Goal: Information Seeking & Learning: Learn about a topic

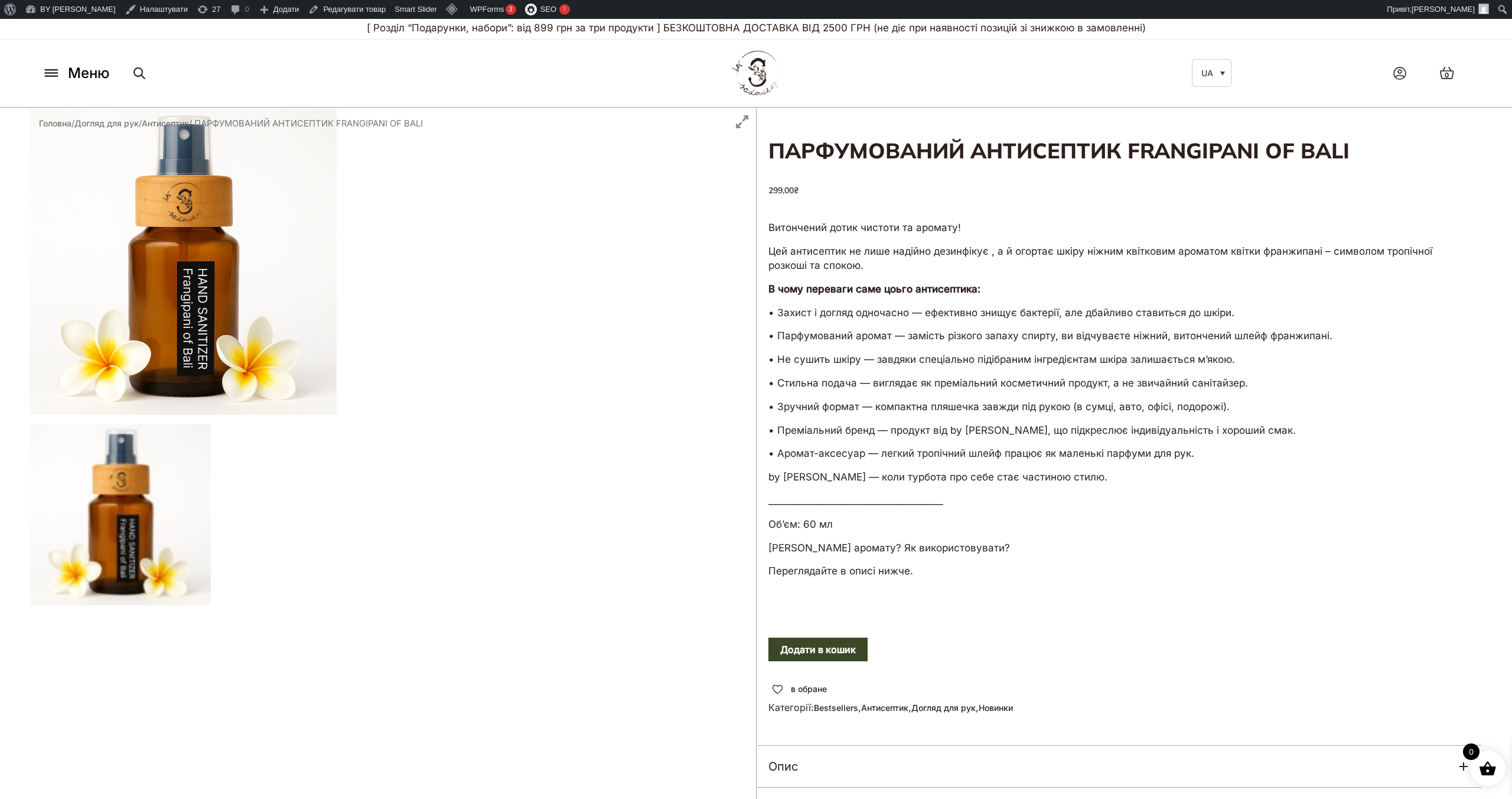
scroll to position [3, 0]
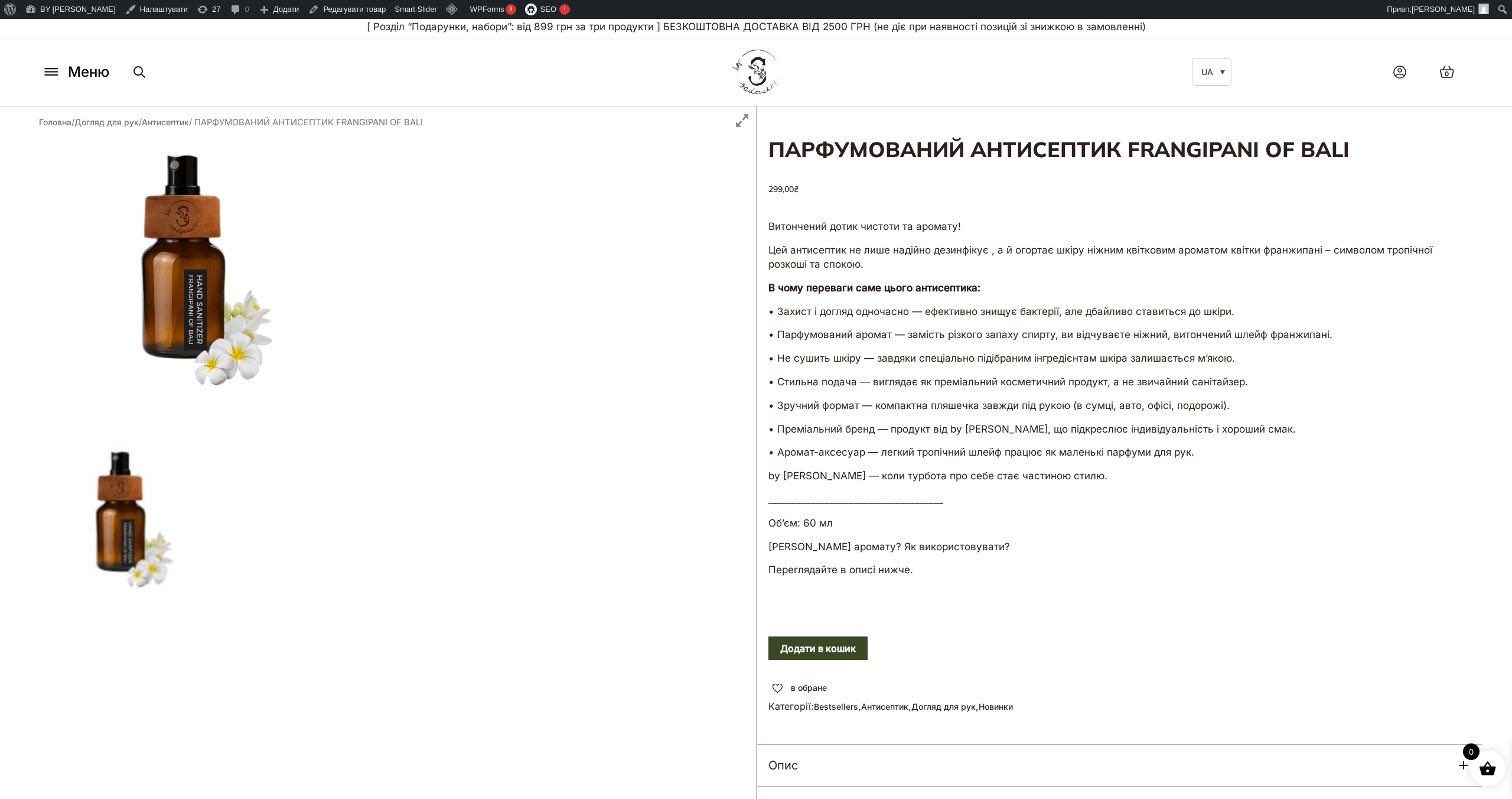
click at [56, 72] on icon at bounding box center [51, 72] width 13 height 0
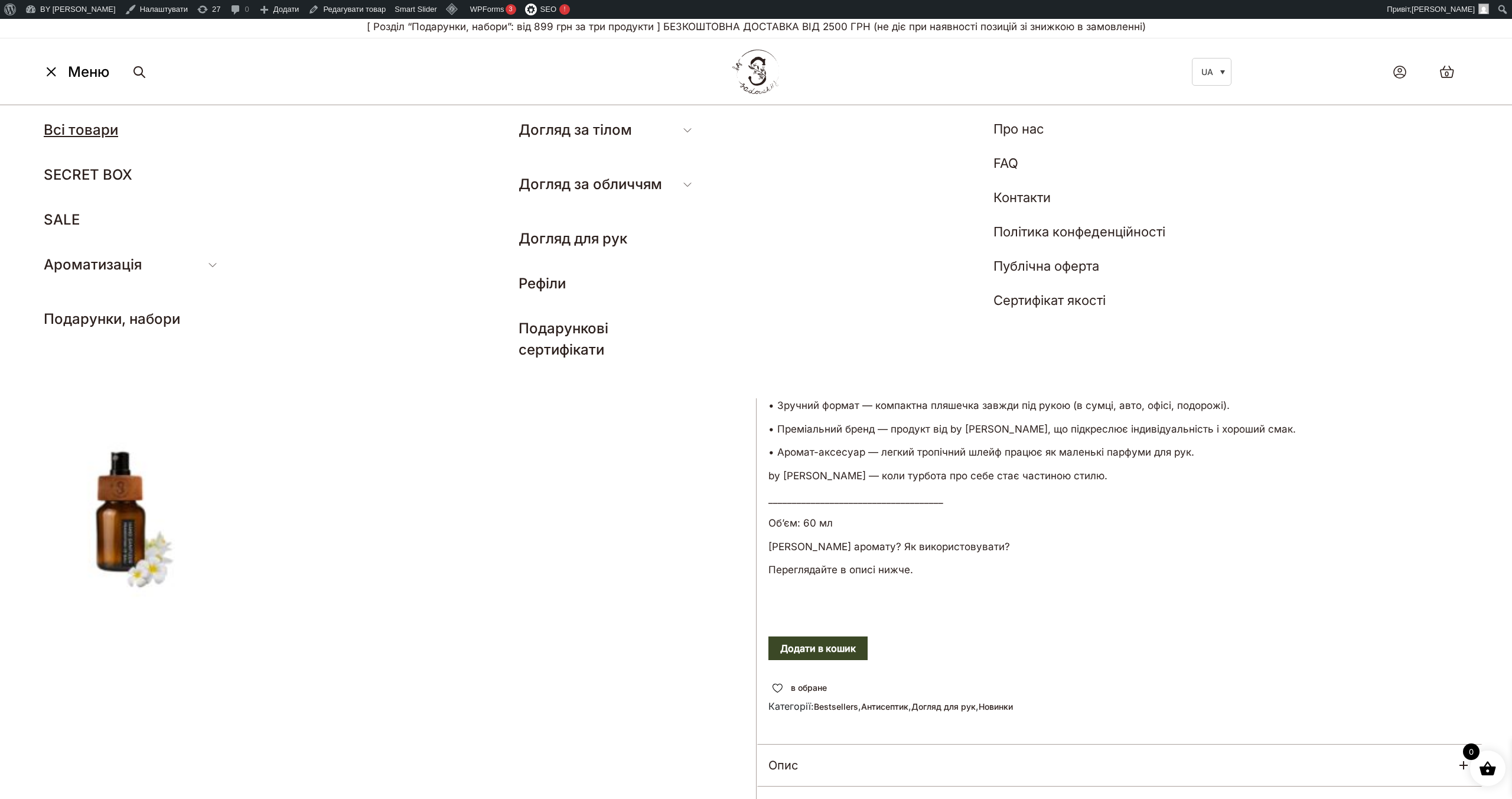
click at [92, 132] on link "Всі товари" at bounding box center [81, 129] width 75 height 17
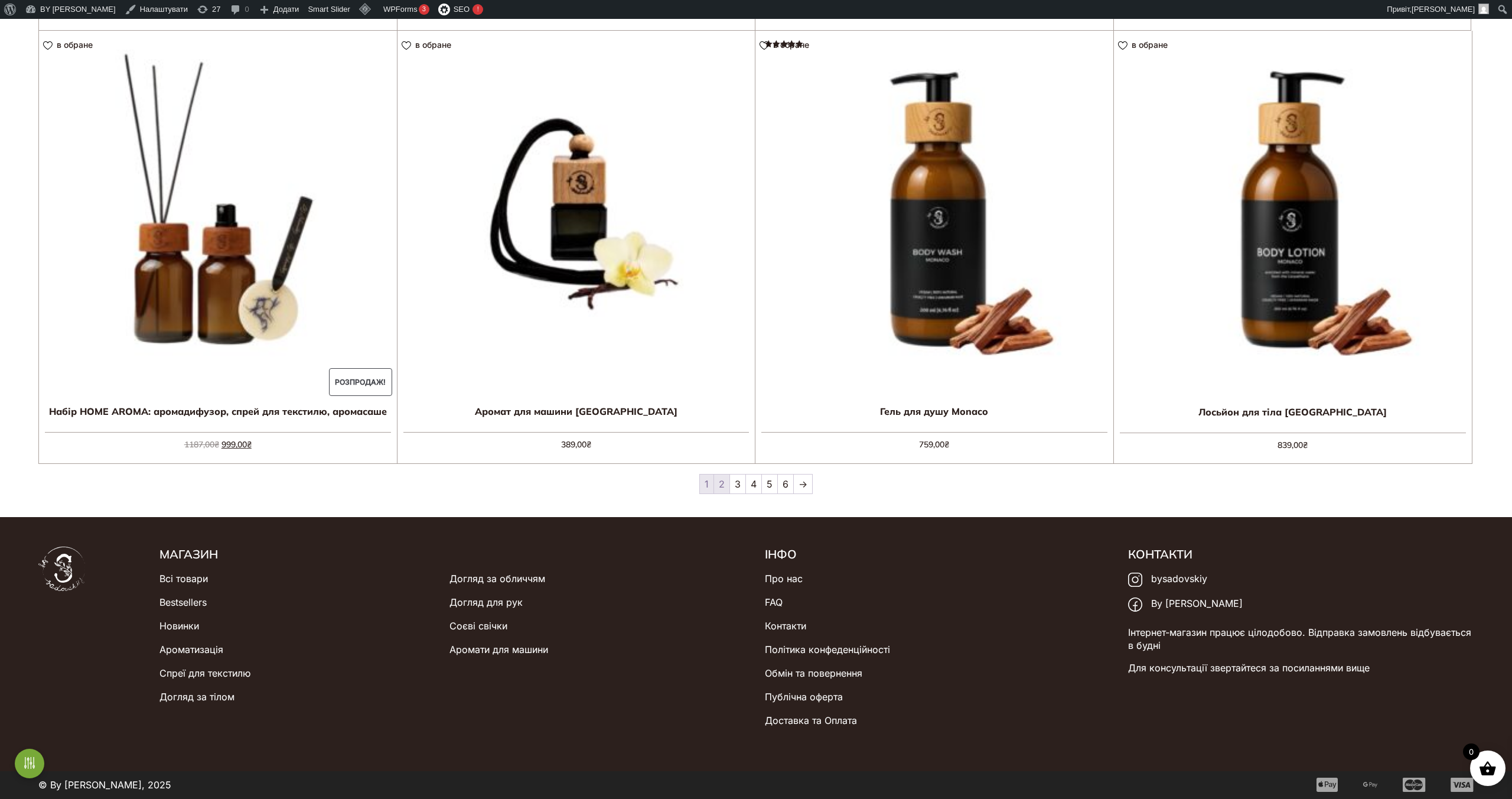
scroll to position [1494, 1]
click at [722, 489] on link "2" at bounding box center [722, 484] width 15 height 19
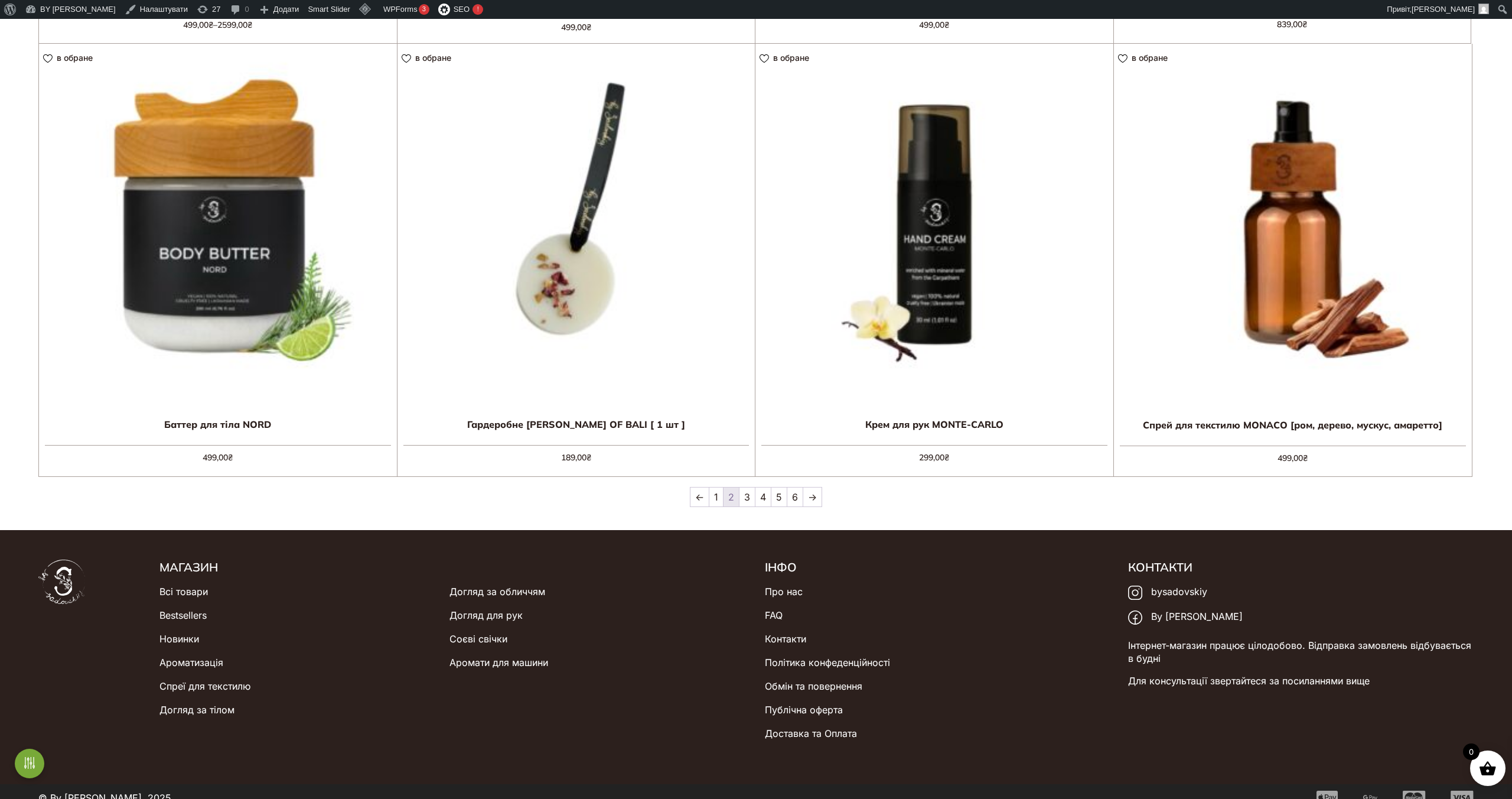
scroll to position [1494, 0]
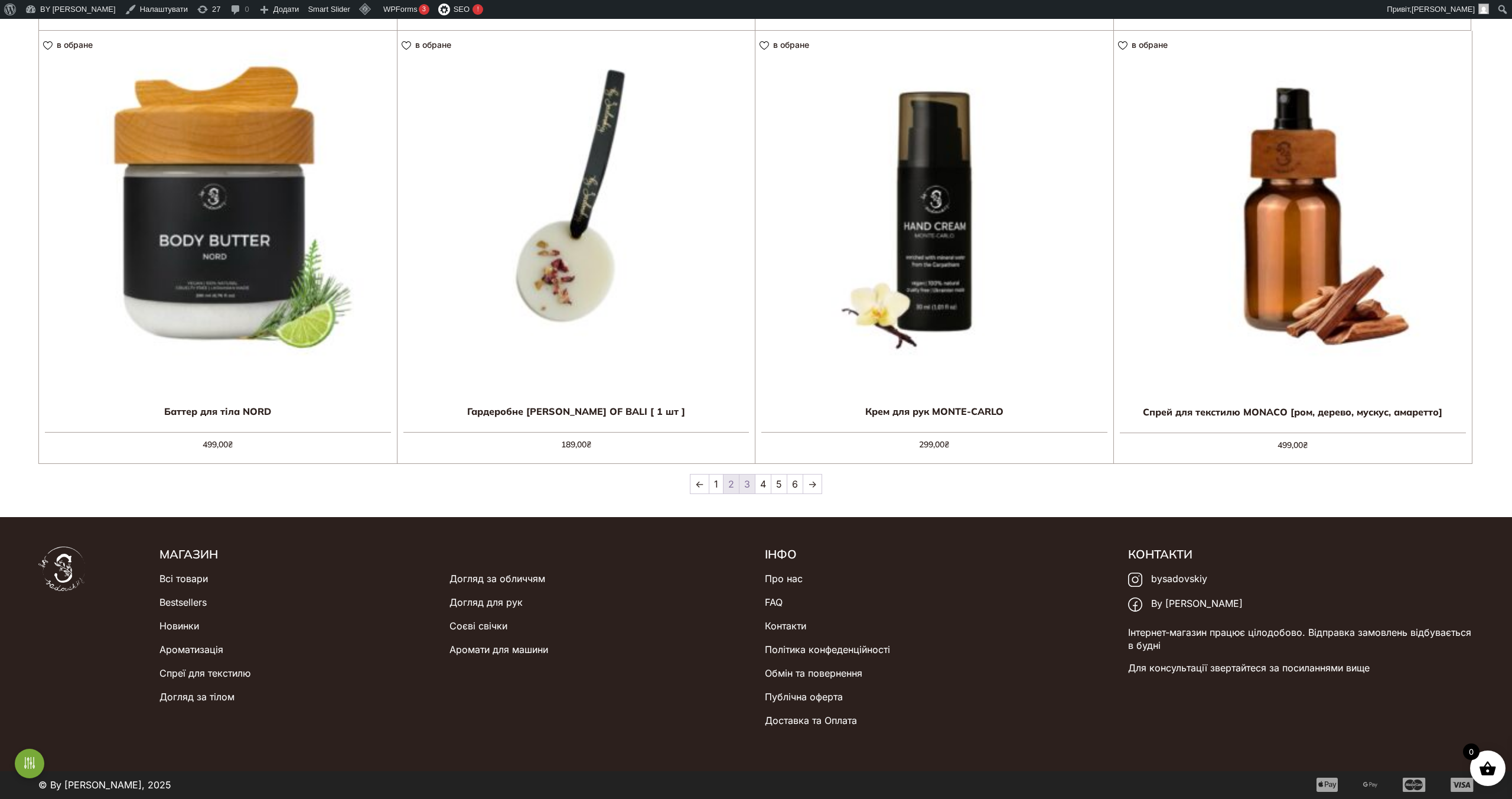
click at [747, 484] on link "3" at bounding box center [747, 484] width 15 height 19
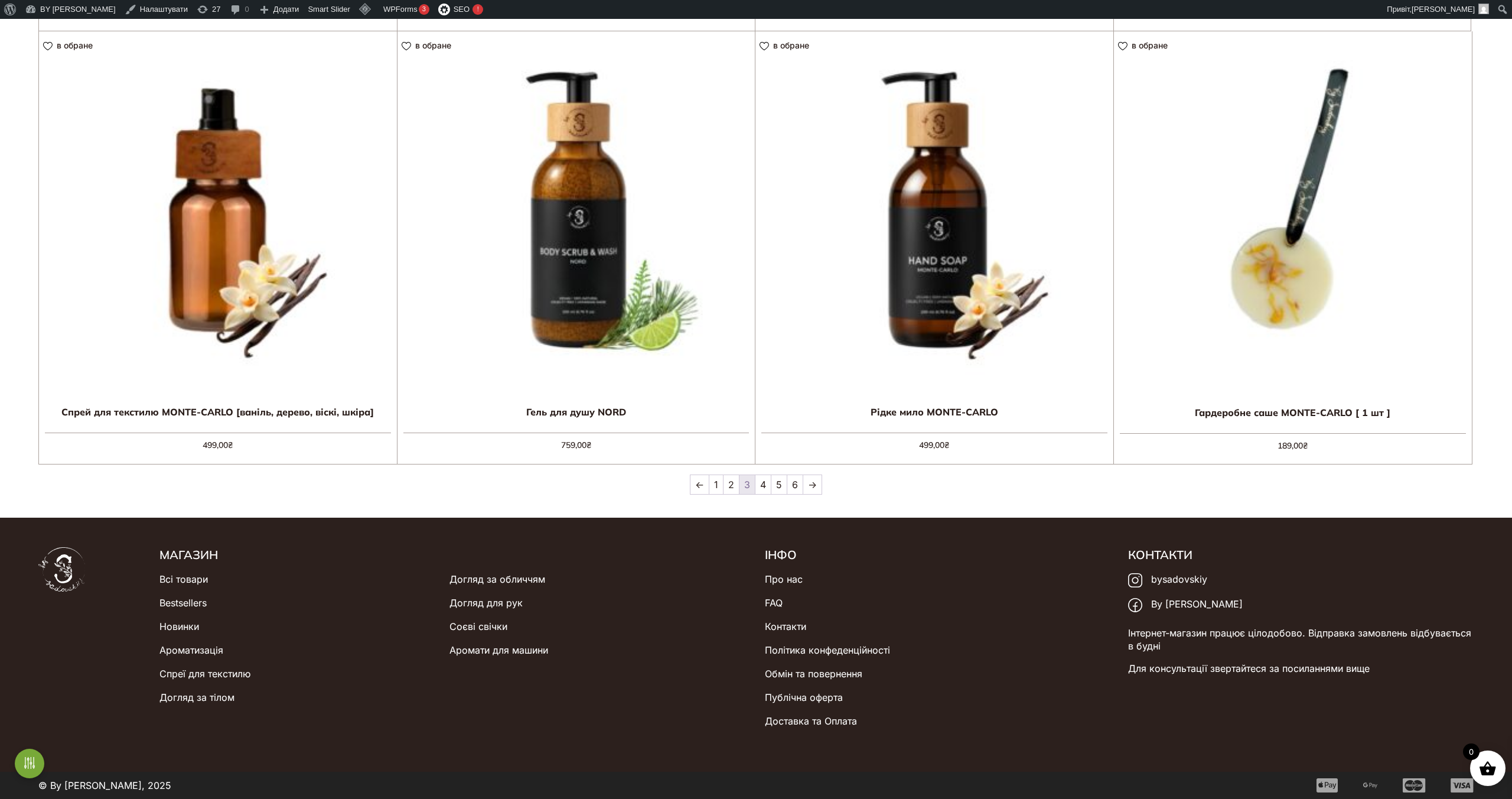
scroll to position [1494, 0]
click at [761, 488] on link "4" at bounding box center [763, 484] width 15 height 19
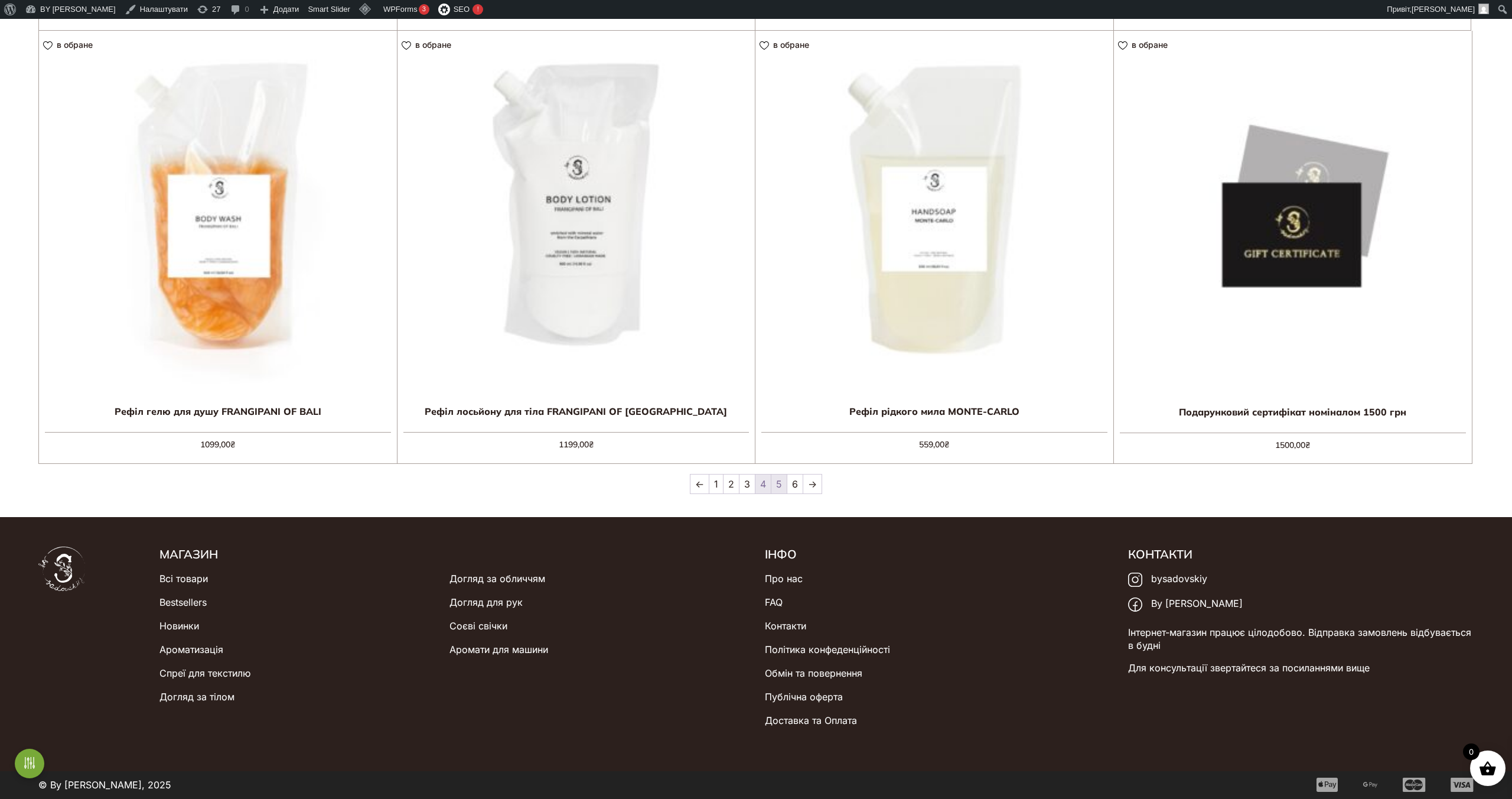
click at [781, 486] on link "5" at bounding box center [779, 484] width 15 height 19
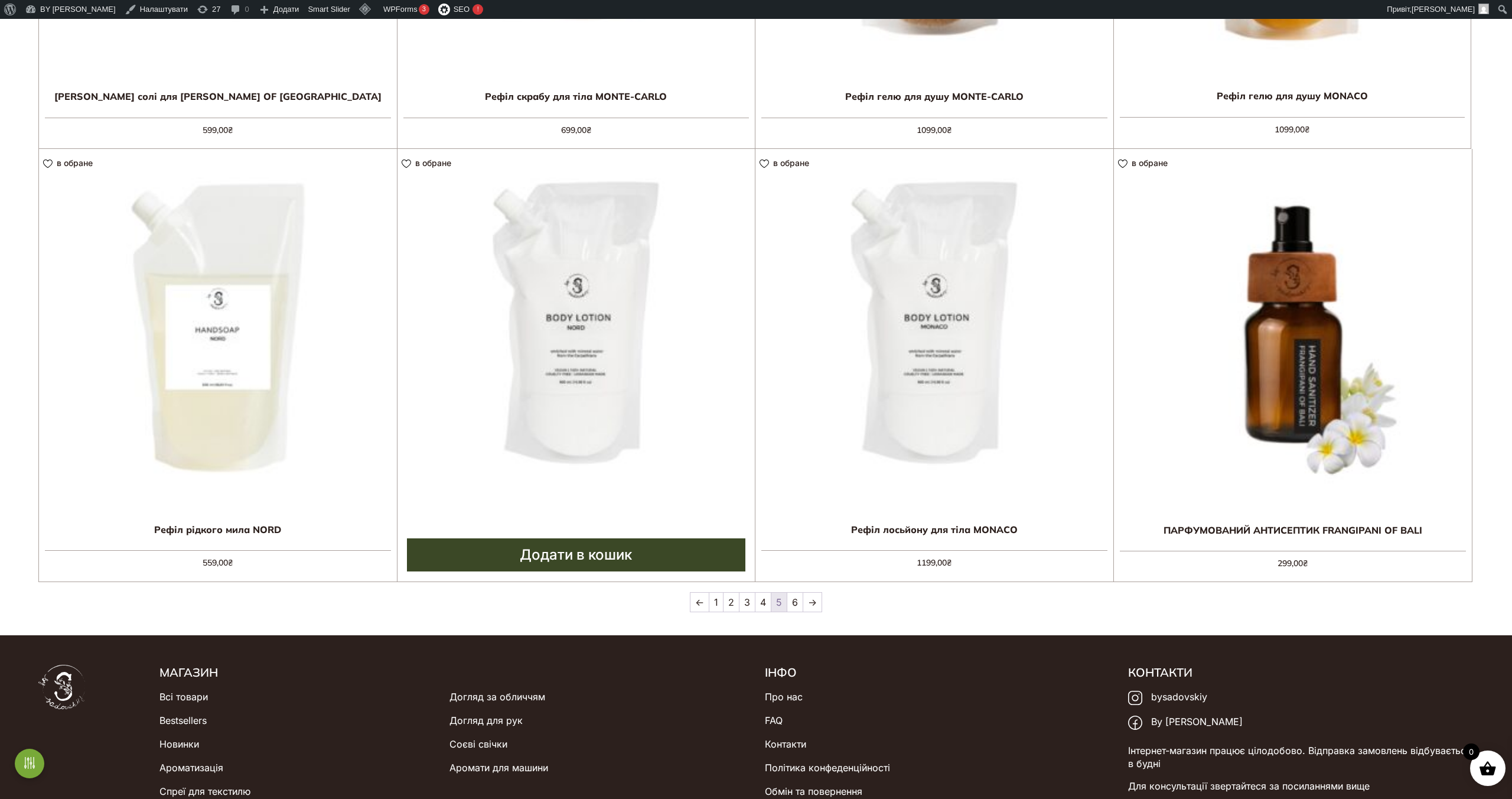
scroll to position [1372, 0]
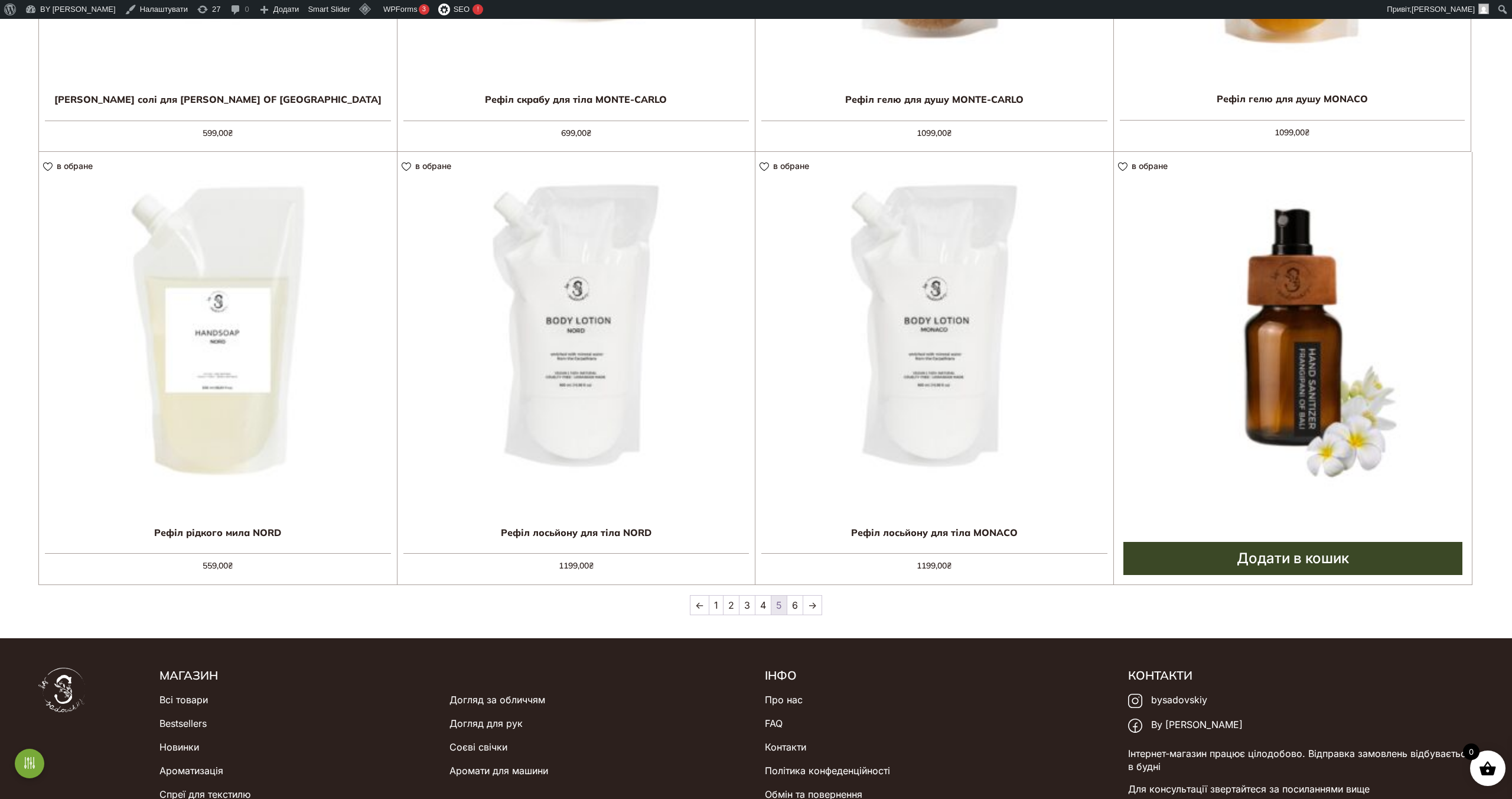
click at [1244, 363] on img at bounding box center [1293, 331] width 359 height 359
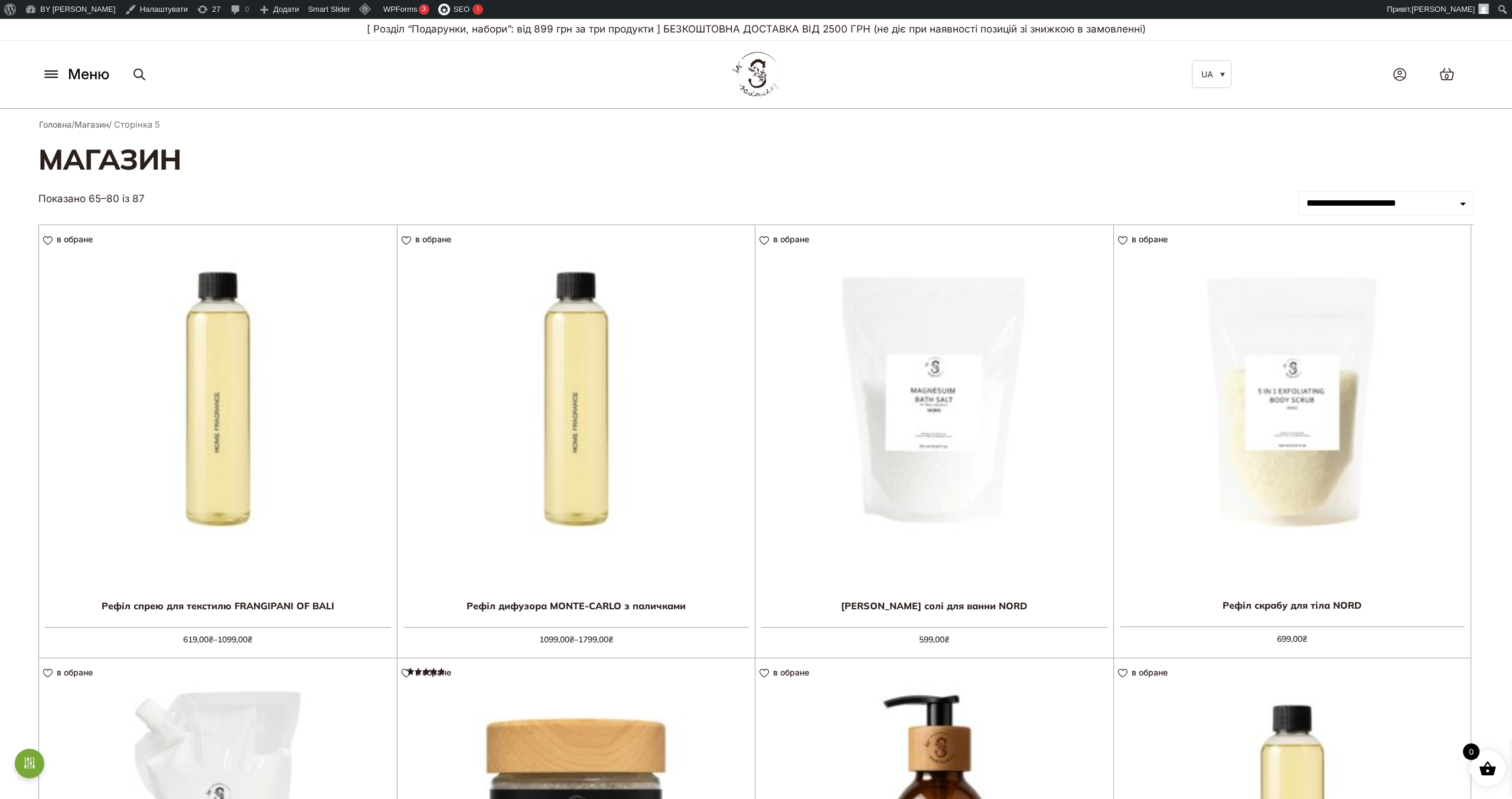
click at [59, 74] on icon at bounding box center [51, 74] width 19 height 13
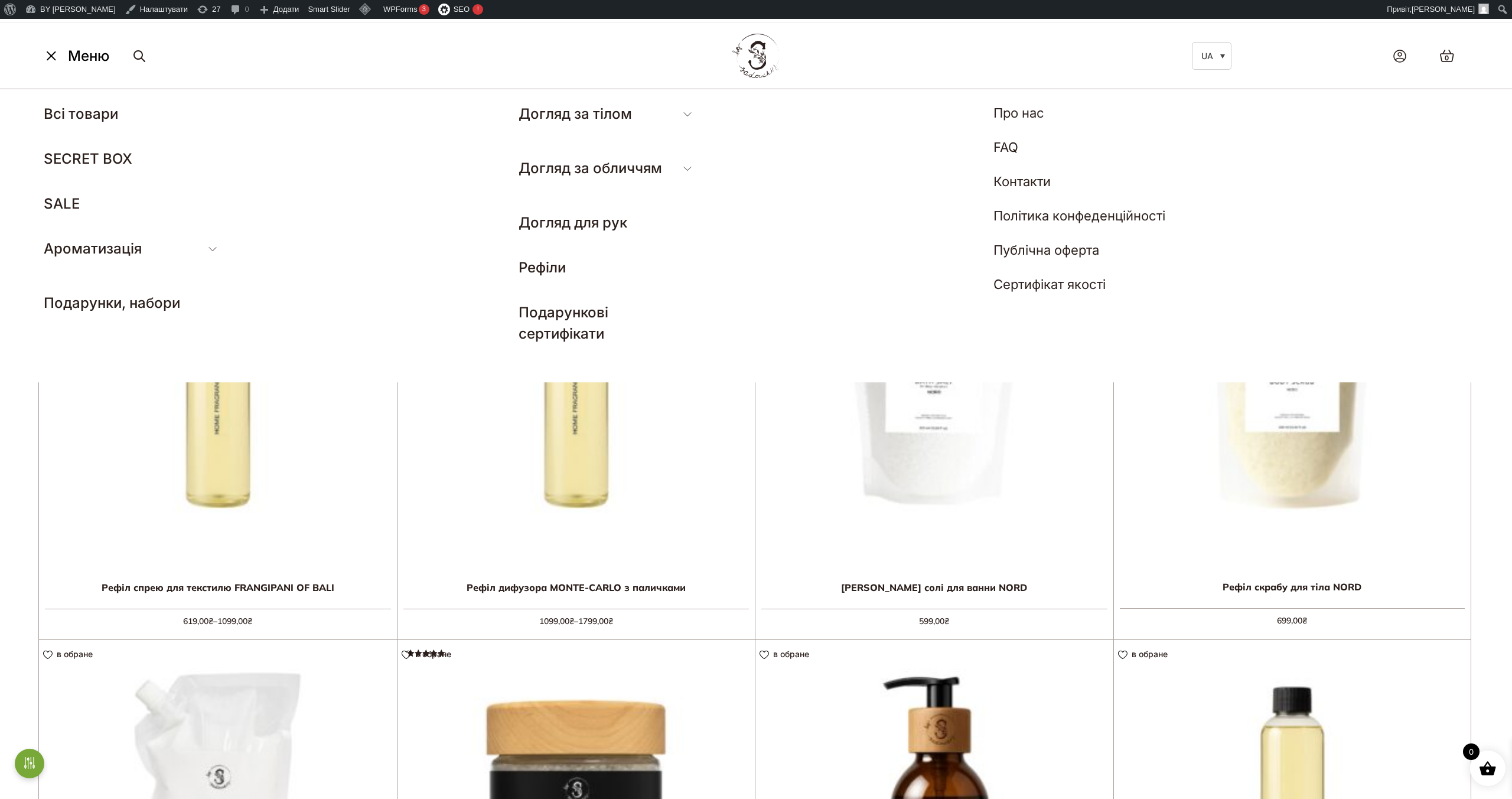
scroll to position [22, 0]
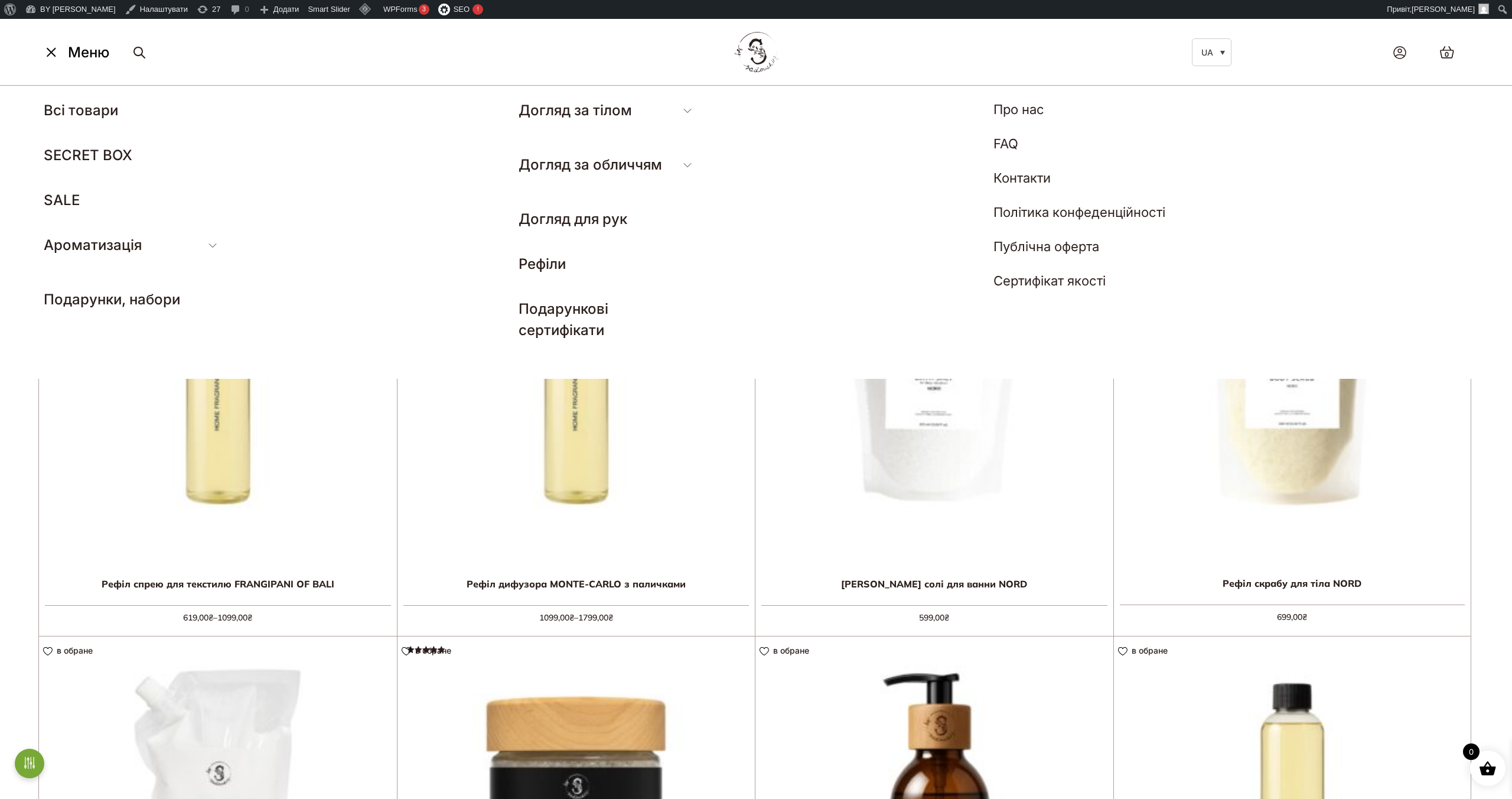
click at [751, 58] on img at bounding box center [756, 53] width 51 height 49
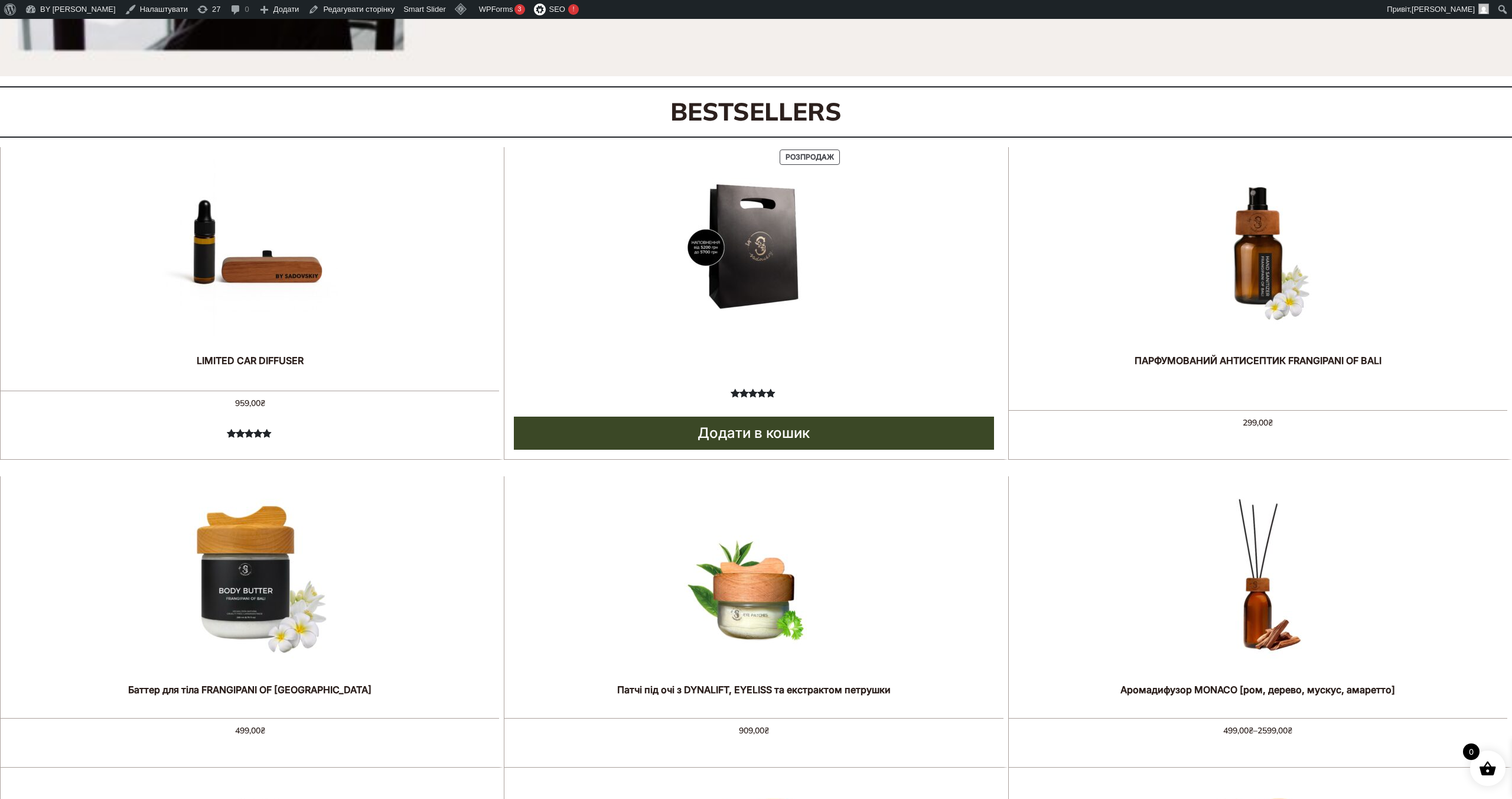
scroll to position [664, 0]
